Goal: Information Seeking & Learning: Learn about a topic

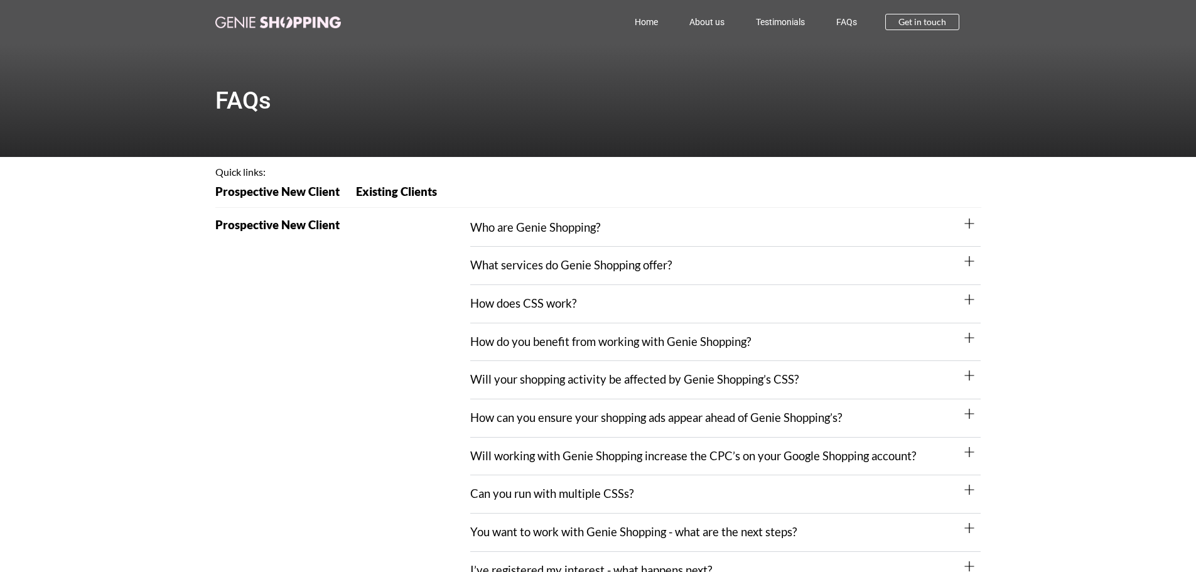
scroll to position [628, 0]
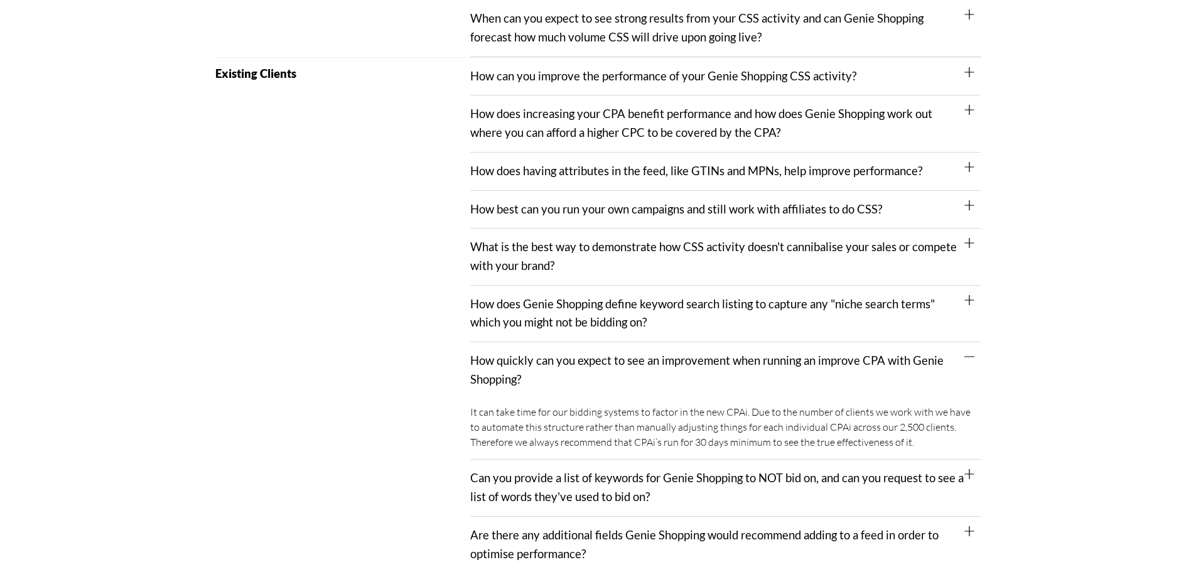
click at [566, 220] on div "How best can you run your own campaigns and still work with affiliates to do CS…" at bounding box center [725, 210] width 511 height 38
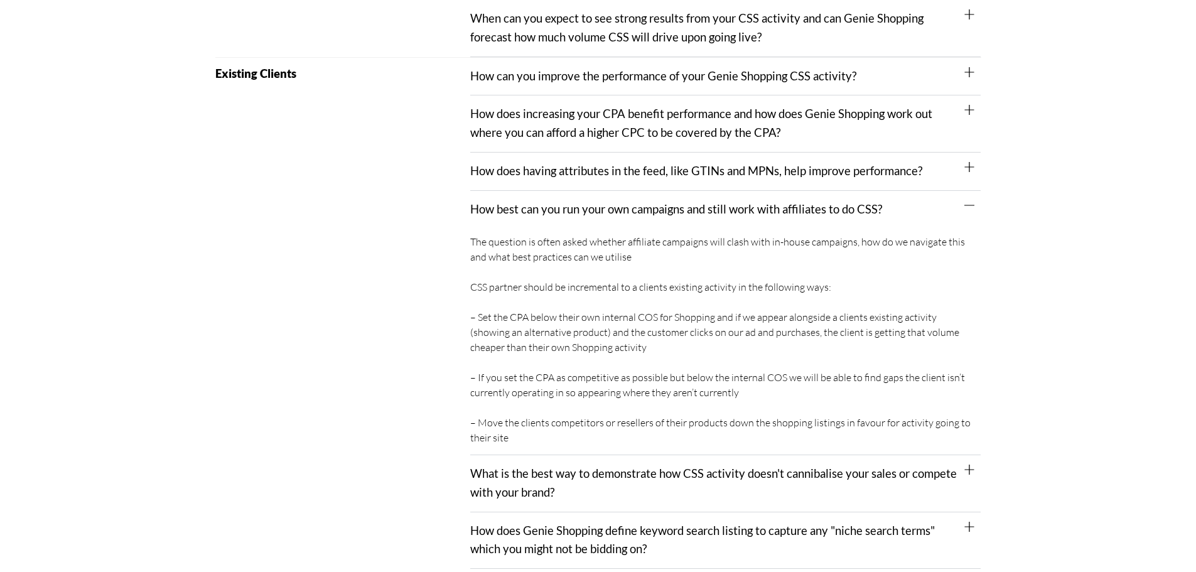
click at [566, 218] on div "How best can you run your own campaigns and still work with affiliates to do CS…" at bounding box center [725, 210] width 511 height 38
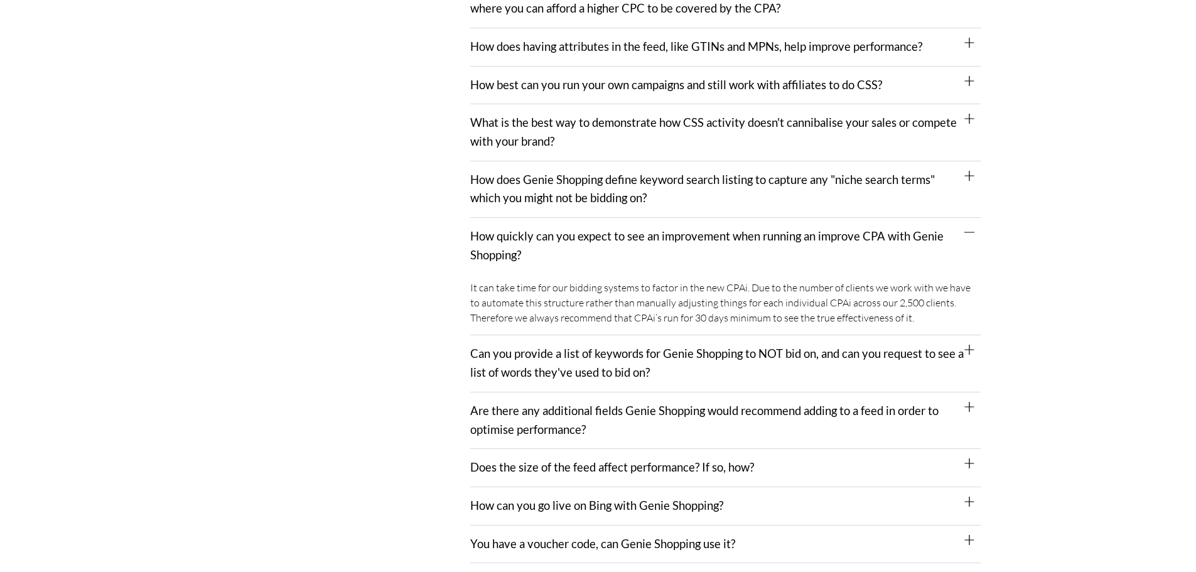
scroll to position [753, 0]
click at [576, 233] on link "How quickly can you expect to see an improvement when running an improve CPA wi…" at bounding box center [707, 245] width 474 height 33
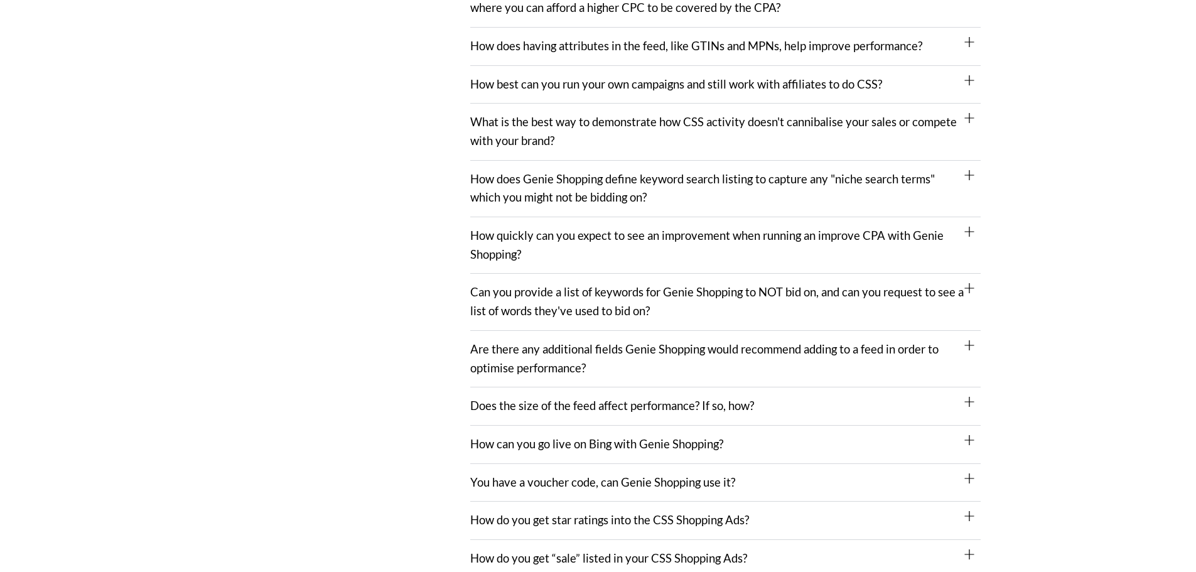
click at [487, 302] on div "Can you provide a list of keywords for Genie Shopping to NOT bid on, and can yo…" at bounding box center [725, 302] width 511 height 57
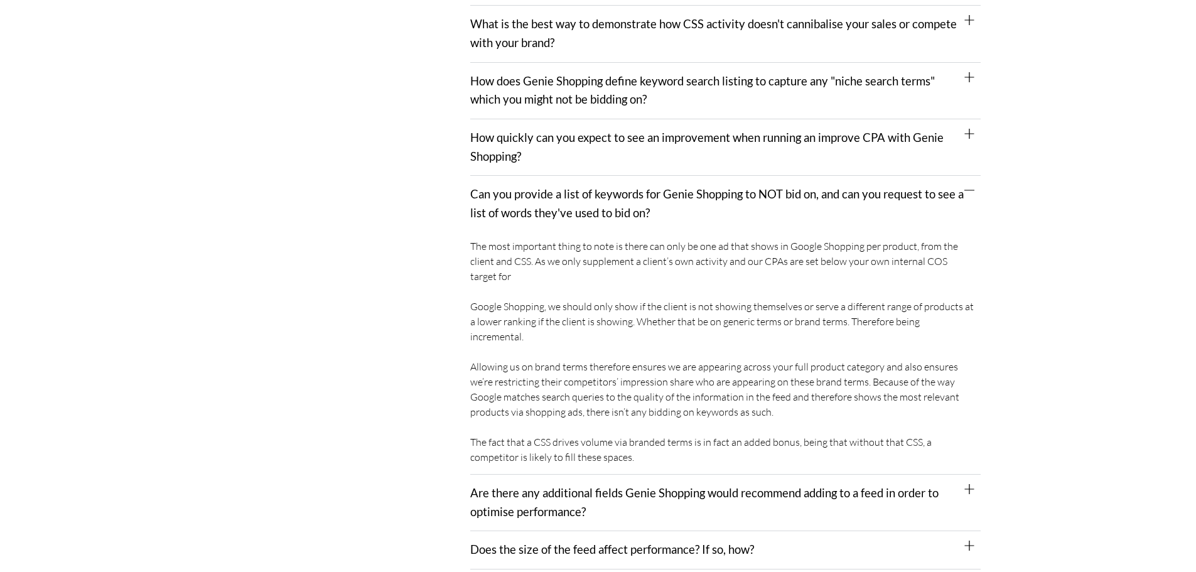
scroll to position [914, 0]
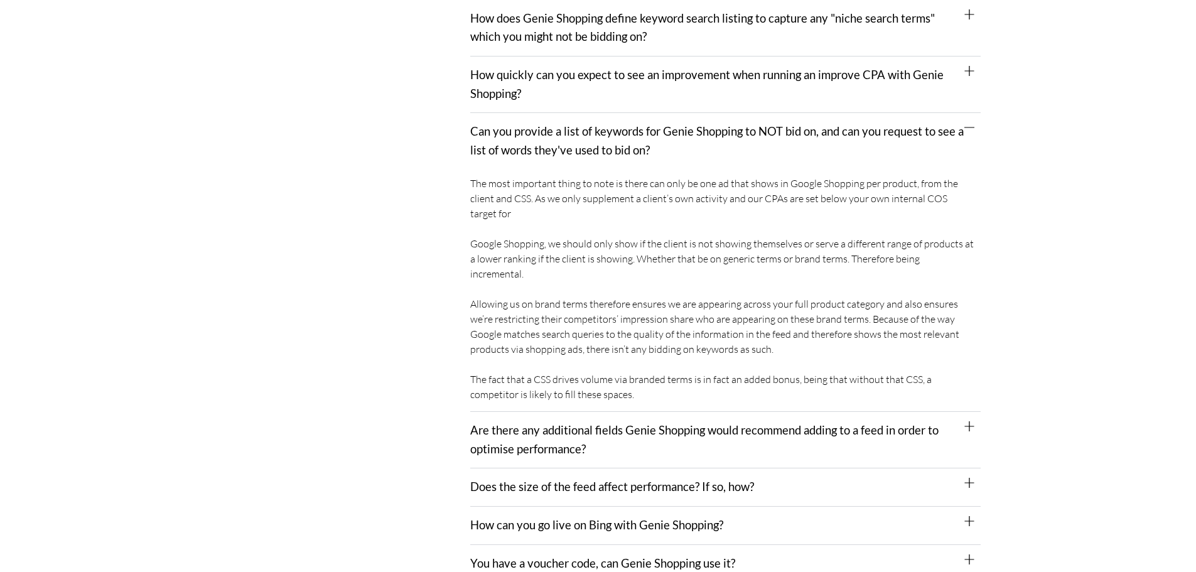
click at [564, 152] on link "Can you provide a list of keywords for Genie Shopping to NOT bid on, and can yo…" at bounding box center [717, 140] width 494 height 33
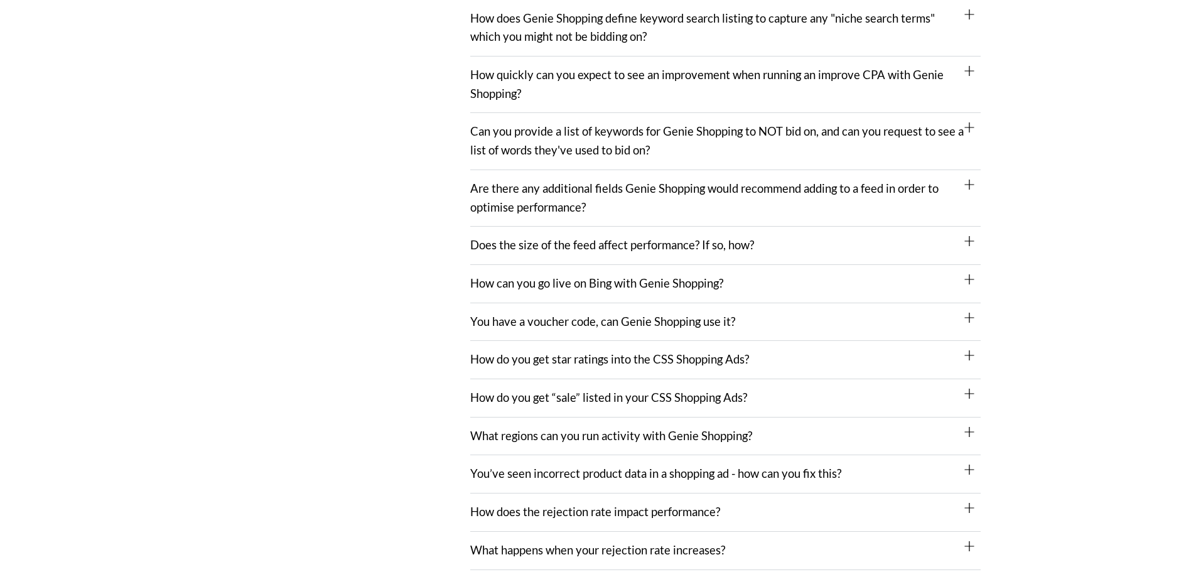
click at [539, 244] on link "Does the size of the feed affect performance? If so, how?" at bounding box center [612, 245] width 284 height 14
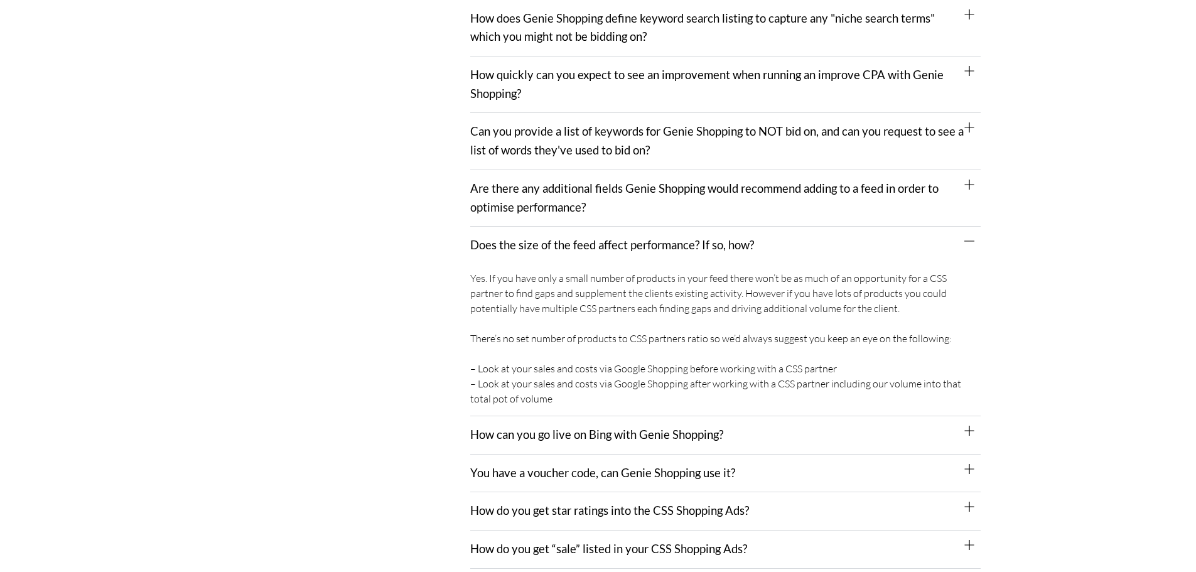
click at [539, 244] on link "Does the size of the feed affect performance? If so, how?" at bounding box center [612, 245] width 284 height 14
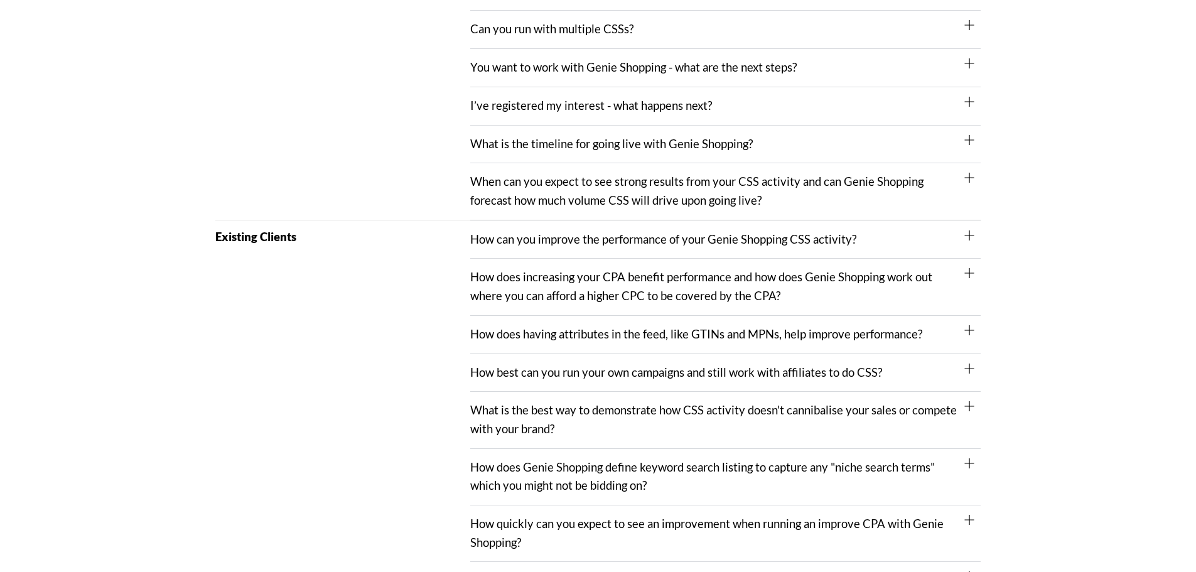
scroll to position [474, 0]
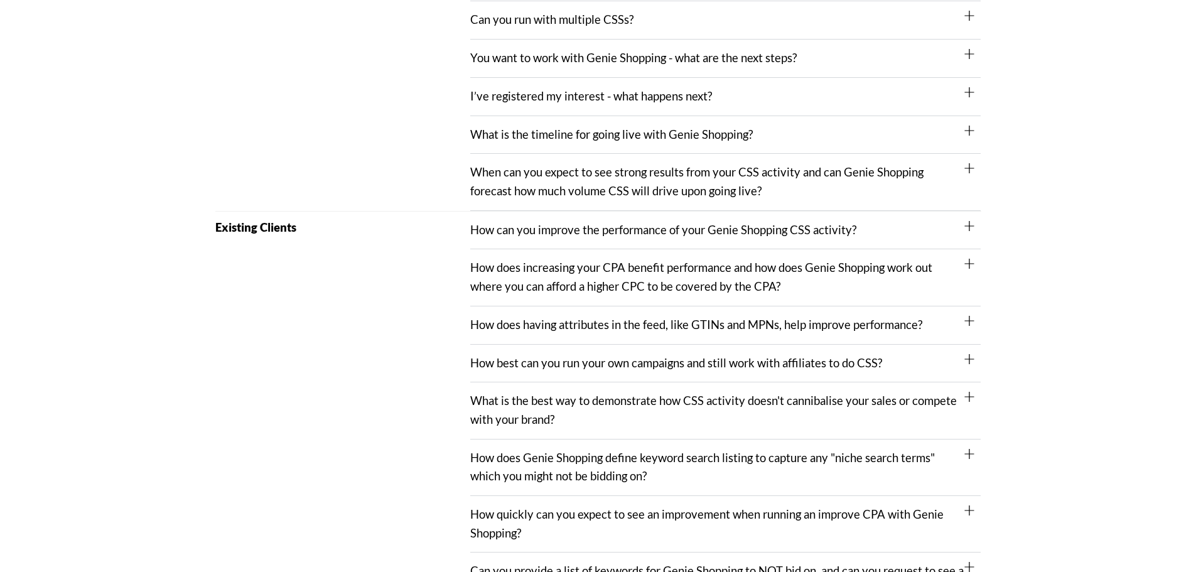
click at [580, 268] on link "How does increasing your CPA benefit performance and how does Genie Shopping wo…" at bounding box center [701, 277] width 462 height 33
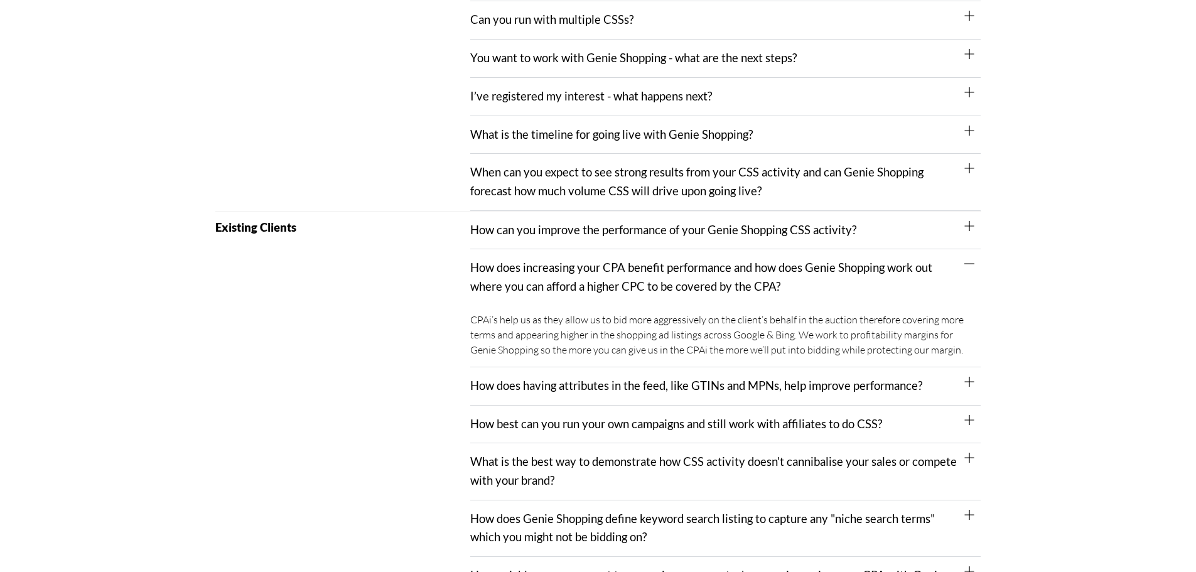
click at [580, 268] on link "How does increasing your CPA benefit performance and how does Genie Shopping wo…" at bounding box center [701, 277] width 462 height 33
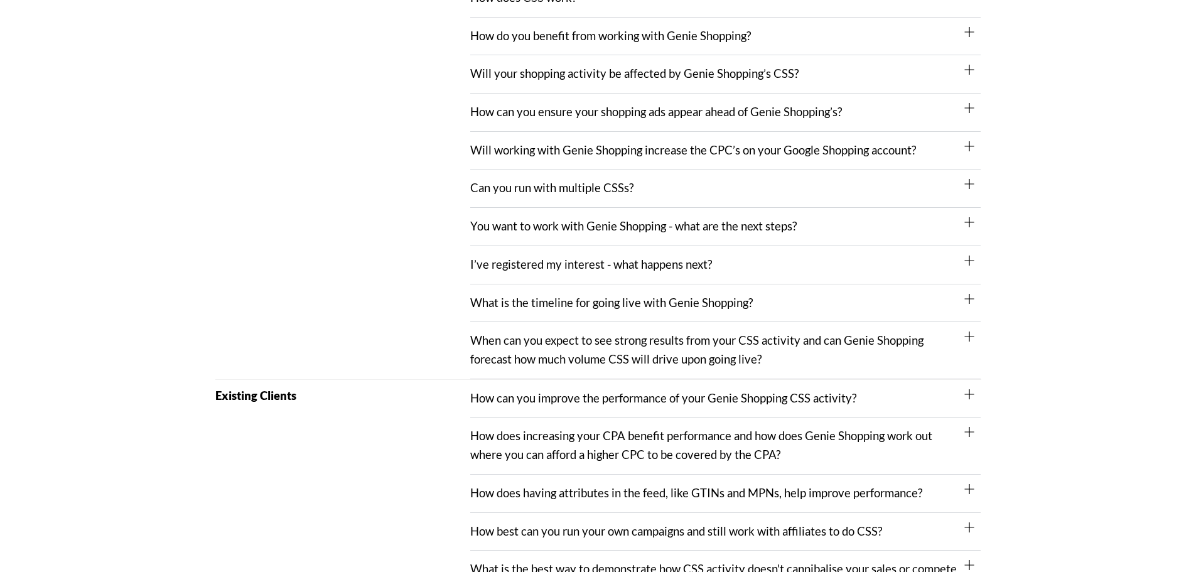
scroll to position [286, 0]
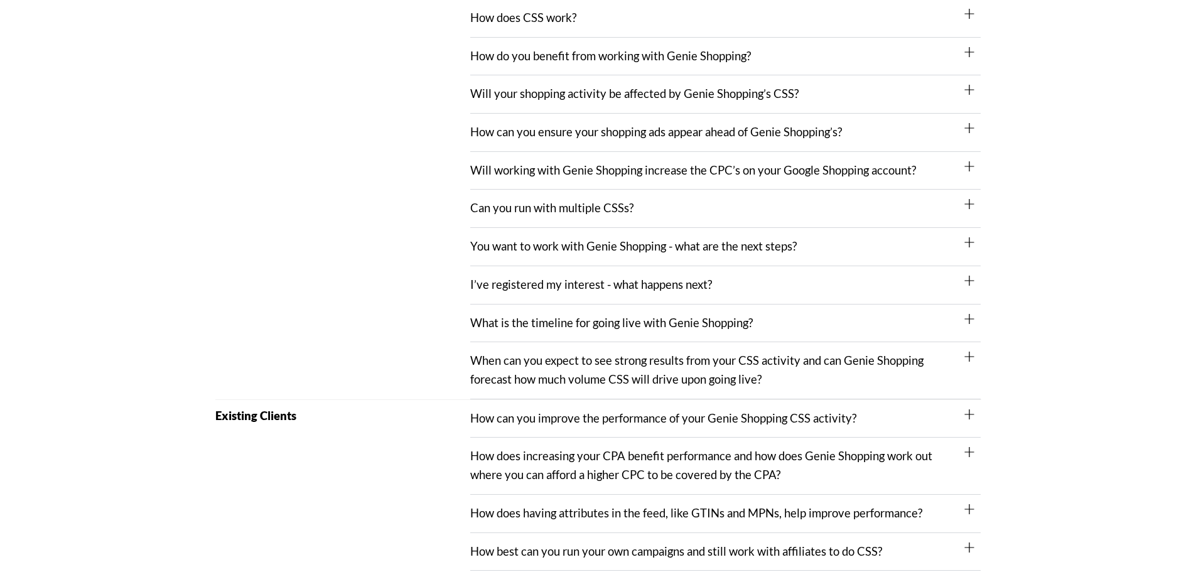
click at [524, 166] on link "Will working with Genie Shopping increase the CPC’s on your Google Shopping acc…" at bounding box center [693, 170] width 446 height 14
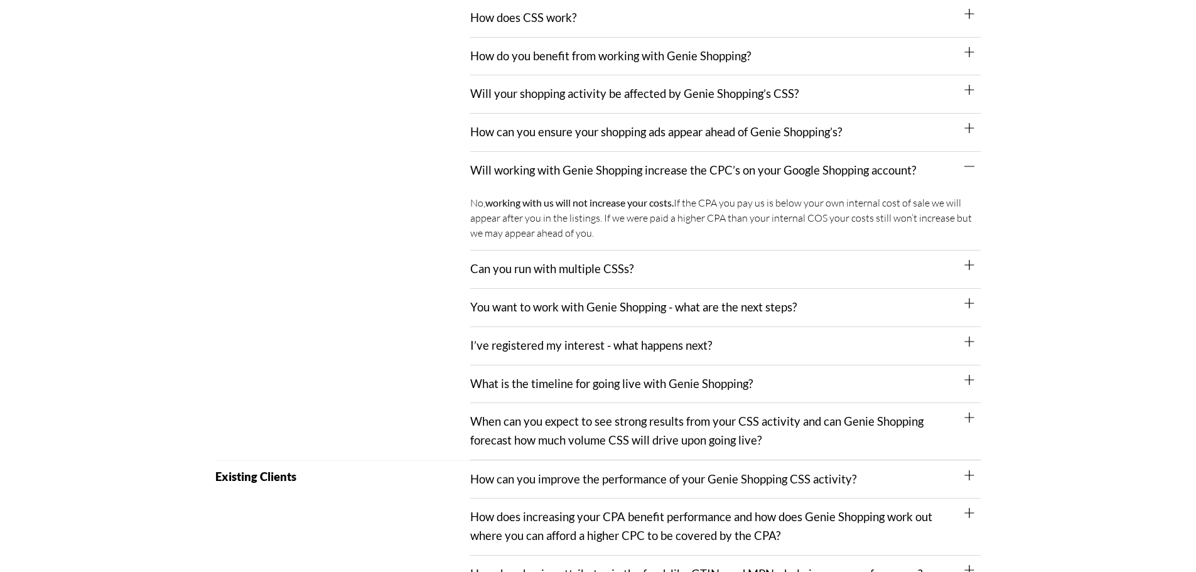
click at [524, 166] on link "Will working with Genie Shopping increase the CPC’s on your Google Shopping acc…" at bounding box center [693, 170] width 446 height 14
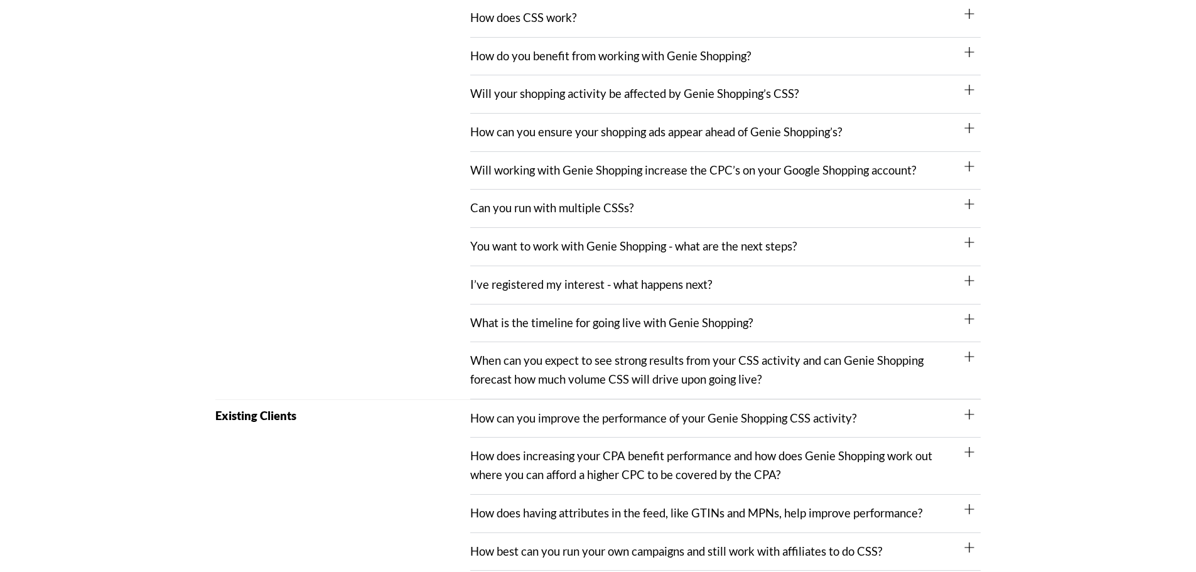
click at [529, 98] on link "Will your shopping activity be affected by Genie Shopping’s CSS?" at bounding box center [634, 94] width 328 height 14
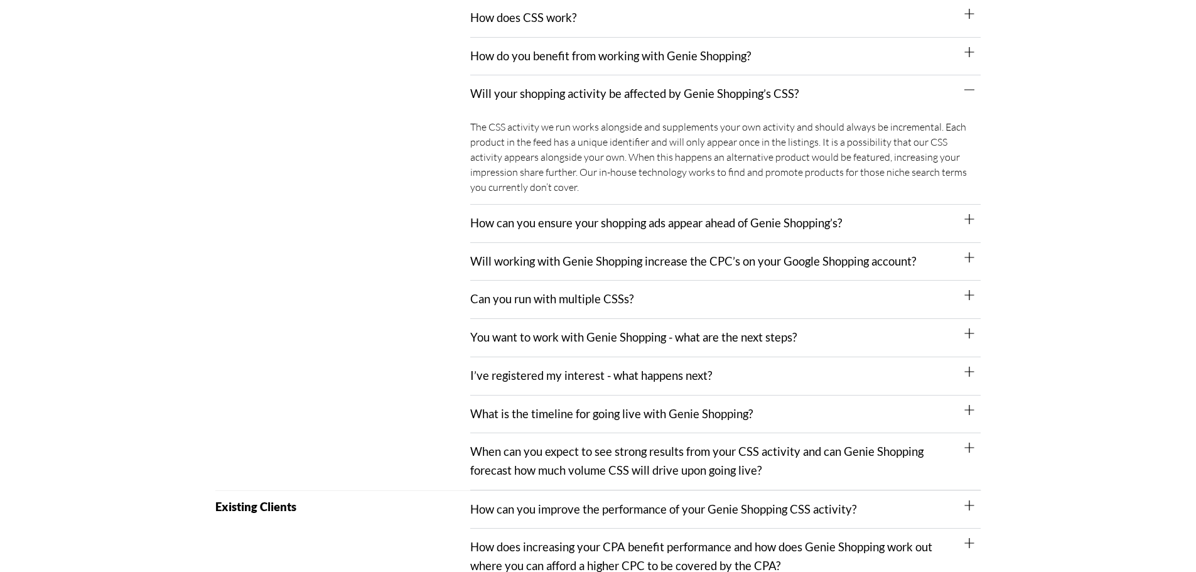
click at [529, 98] on link "Will your shopping activity be affected by Genie Shopping’s CSS?" at bounding box center [634, 94] width 328 height 14
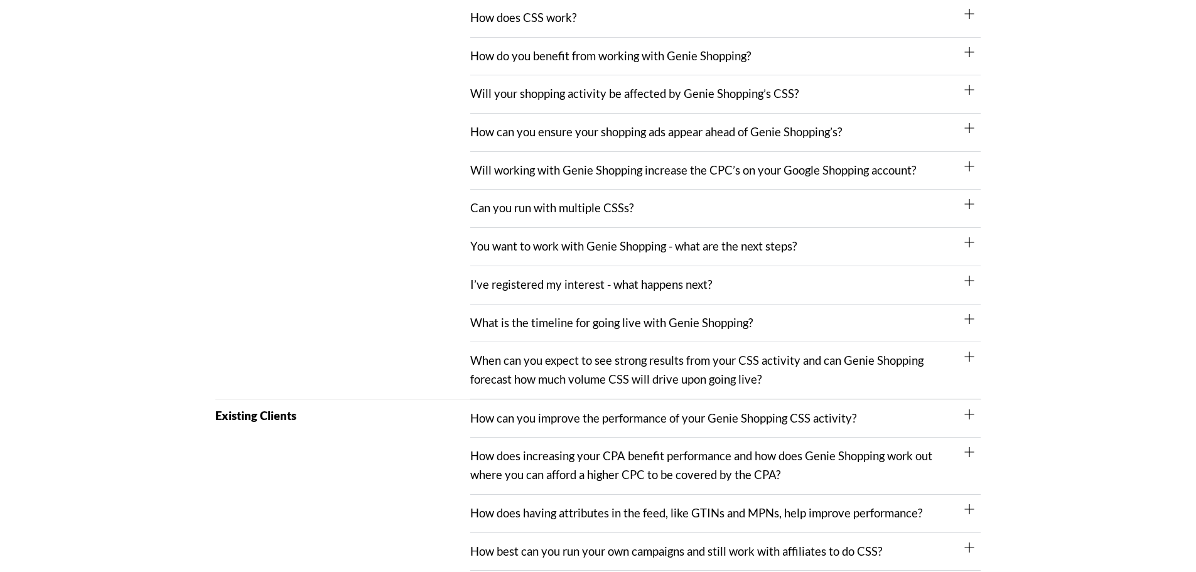
click at [569, 17] on link "How does CSS work?" at bounding box center [523, 18] width 106 height 14
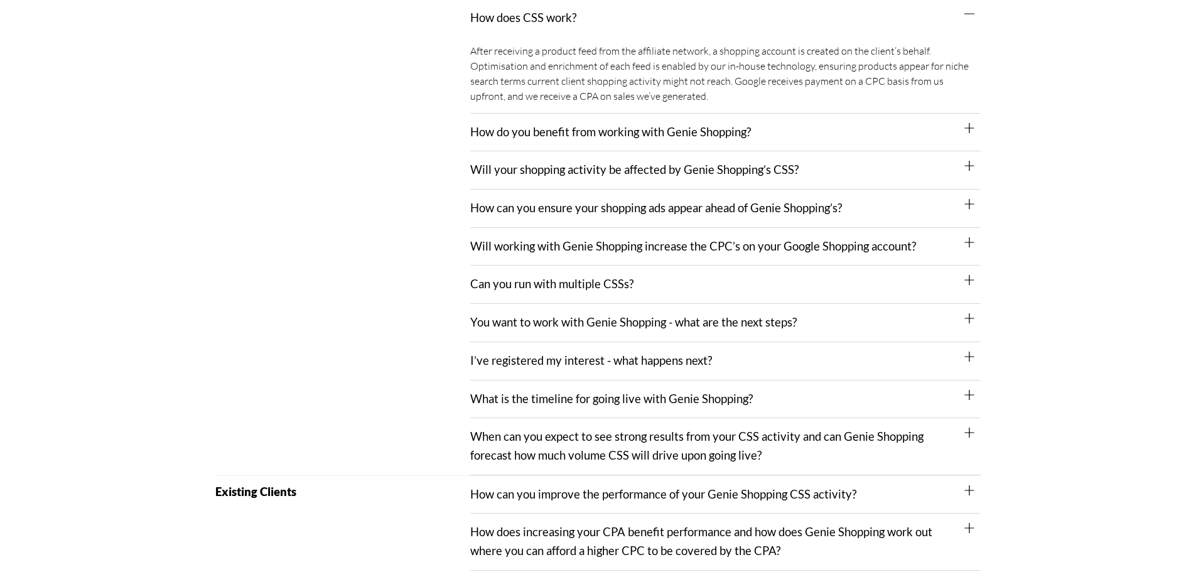
click at [569, 17] on link "How does CSS work?" at bounding box center [523, 18] width 106 height 14
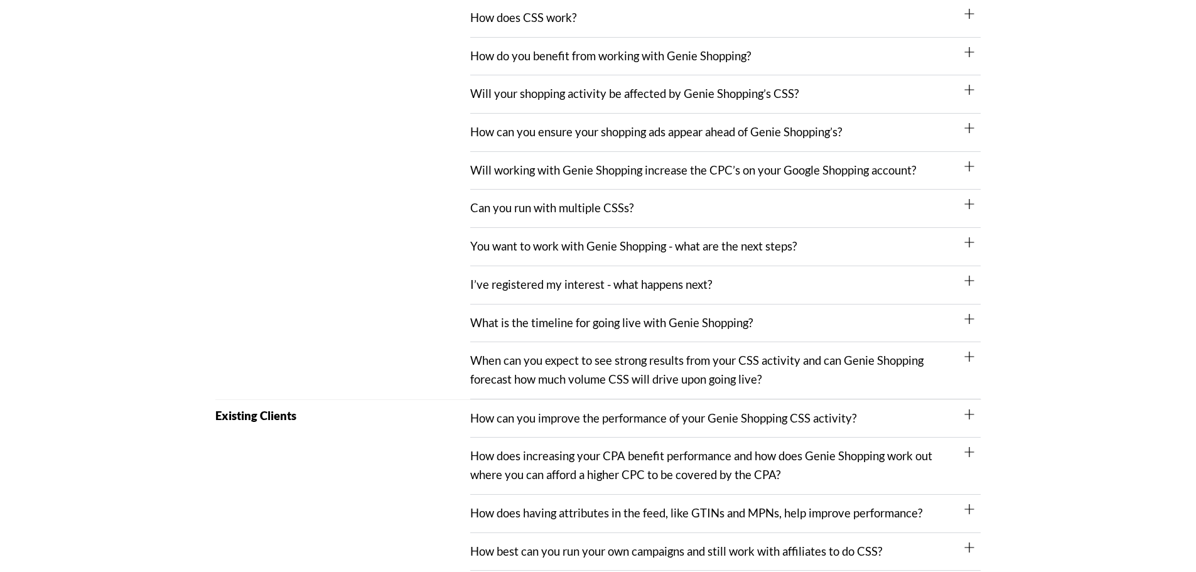
click at [349, 143] on div "Prospective New Client" at bounding box center [343, 161] width 256 height 476
click at [318, 189] on div "Prospective New Client" at bounding box center [343, 161] width 256 height 476
